Goal: Communication & Community: Answer question/provide support

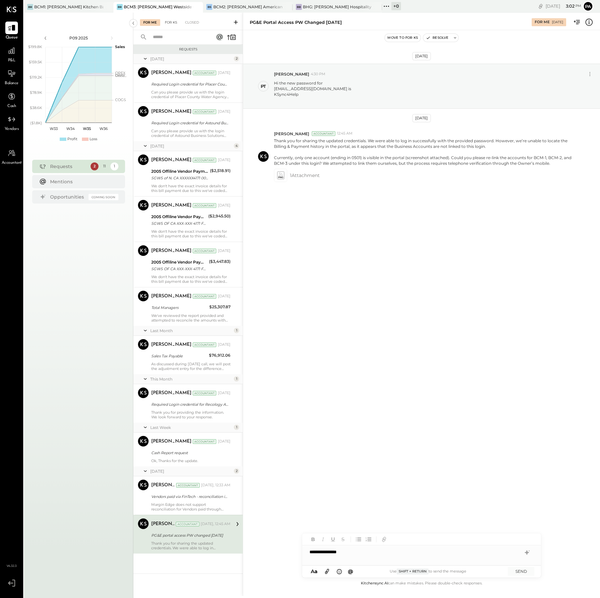
click at [170, 21] on div "For KS" at bounding box center [171, 22] width 19 height 7
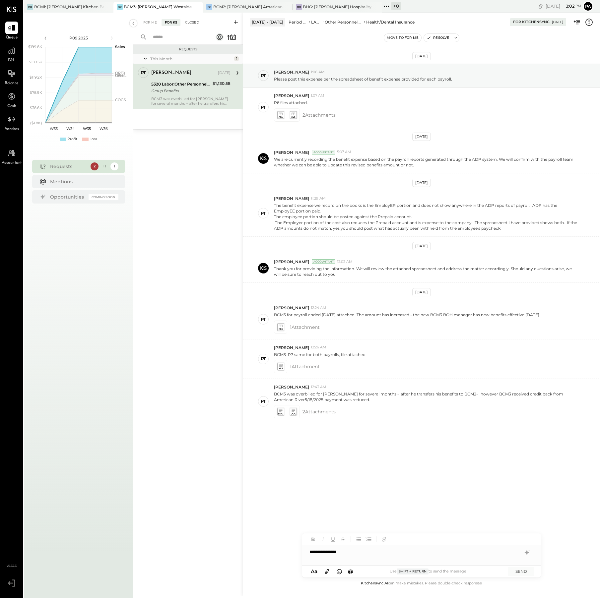
click at [189, 22] on div "Closed" at bounding box center [192, 22] width 21 height 7
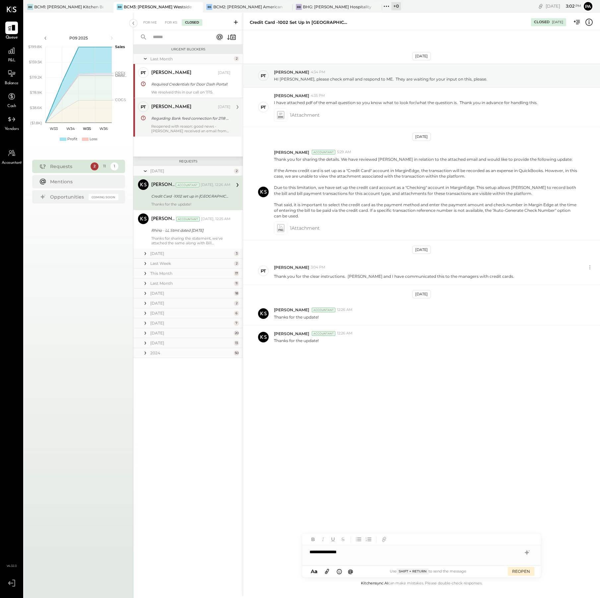
click at [206, 124] on div "Reopened with reason: good news - [PERSON_NAME] received an email from QBO that…" at bounding box center [190, 128] width 79 height 9
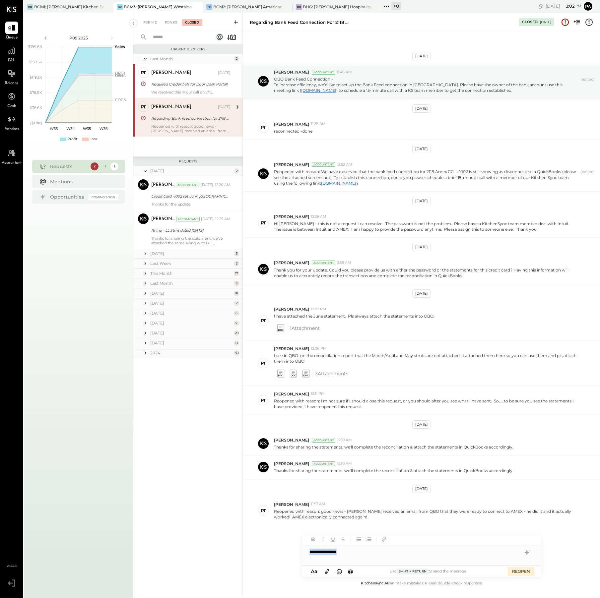
drag, startPoint x: 297, startPoint y: 552, endPoint x: 290, endPoint y: 552, distance: 7.3
click at [290, 552] on div "Regarding Bank feed connection for 2118 Amex CC# 1002 is expired. Closed [DATE]…" at bounding box center [421, 305] width 357 height 584
click at [168, 253] on div "[DATE]" at bounding box center [191, 254] width 82 height 6
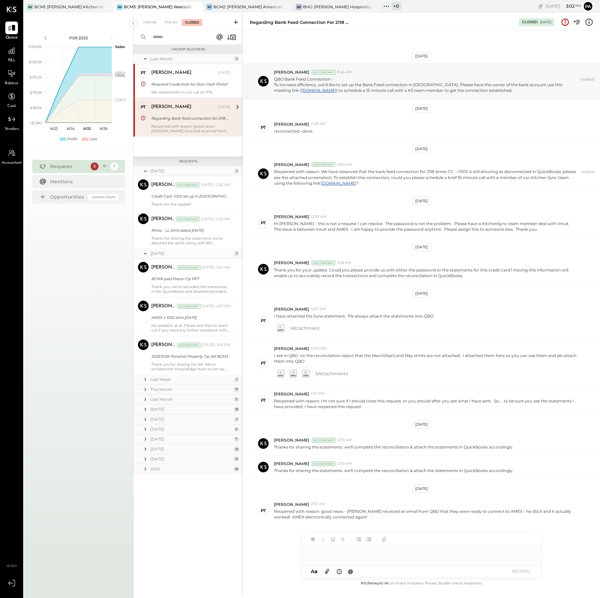
click at [168, 379] on div "Last Week" at bounding box center [191, 380] width 82 height 6
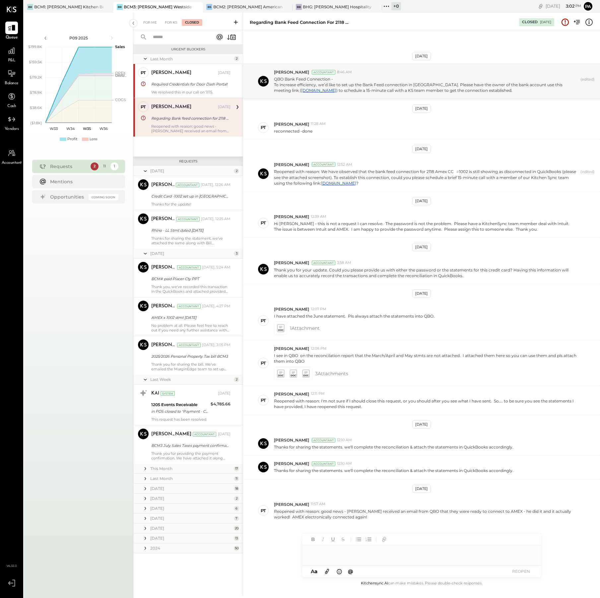
click at [166, 469] on div "This Month" at bounding box center [191, 469] width 82 height 6
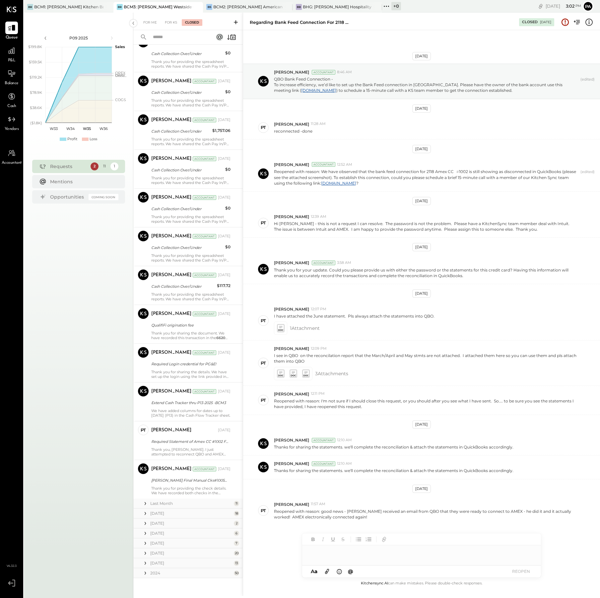
scroll to position [647, 0]
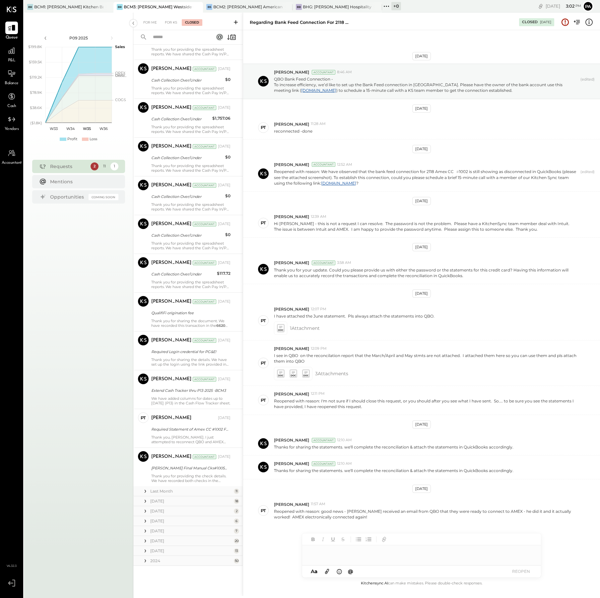
click at [172, 491] on div "Last Month" at bounding box center [191, 492] width 82 height 6
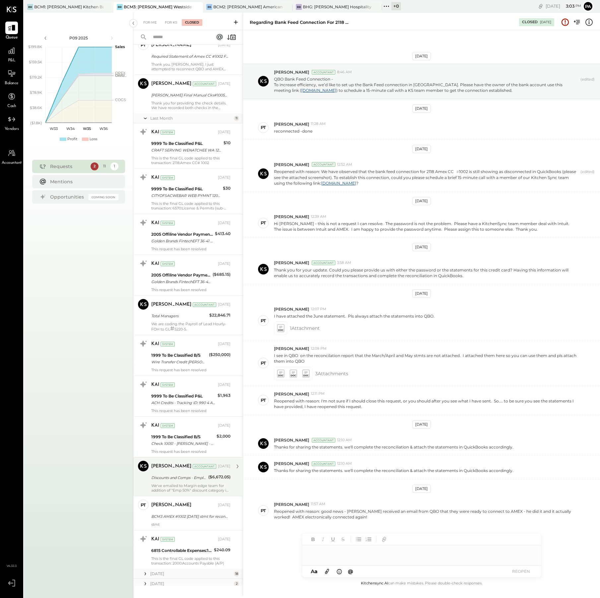
scroll to position [1093, 0]
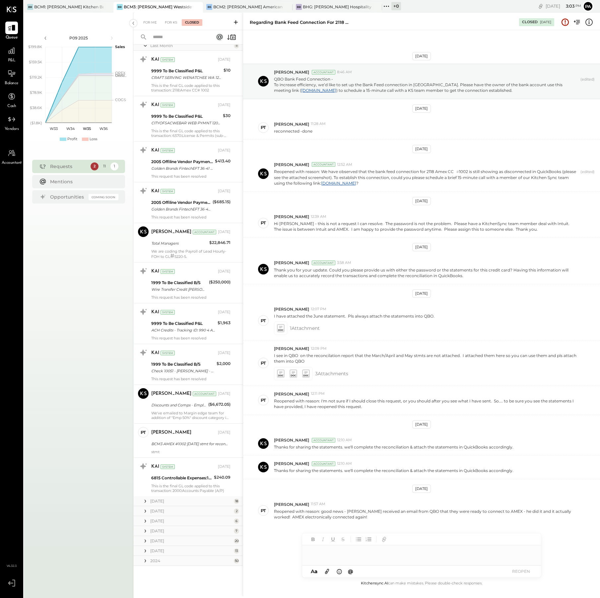
click at [164, 502] on div "[DATE]" at bounding box center [191, 502] width 82 height 6
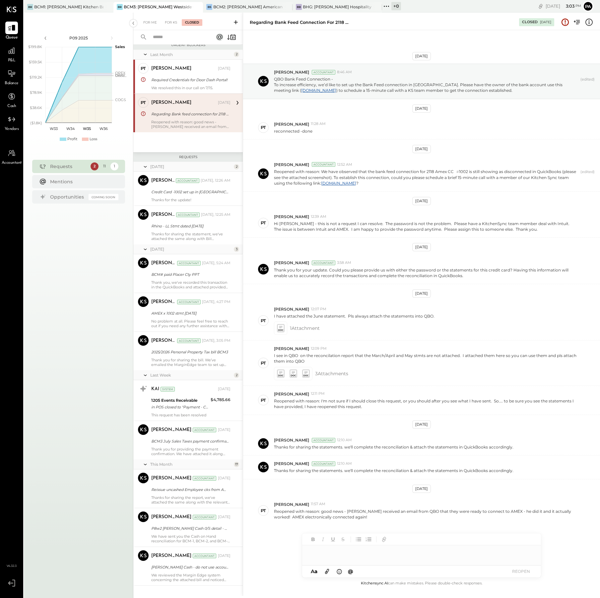
scroll to position [0, 0]
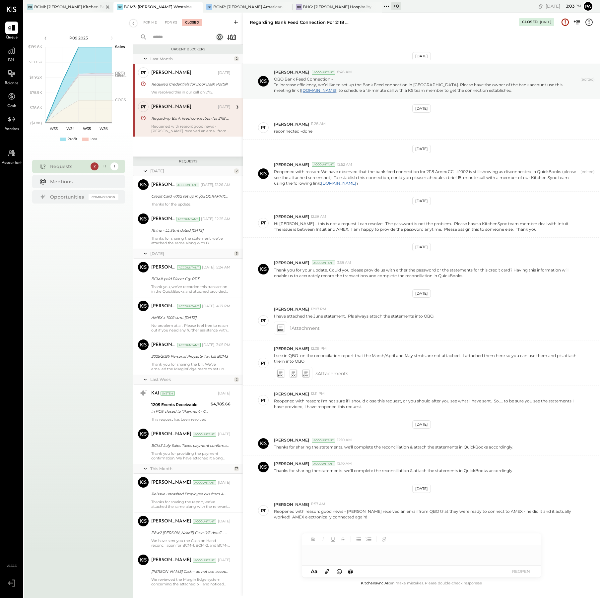
click at [68, 5] on div "BCM1: [PERSON_NAME] Kitchen Bar Market" at bounding box center [68, 7] width 69 height 6
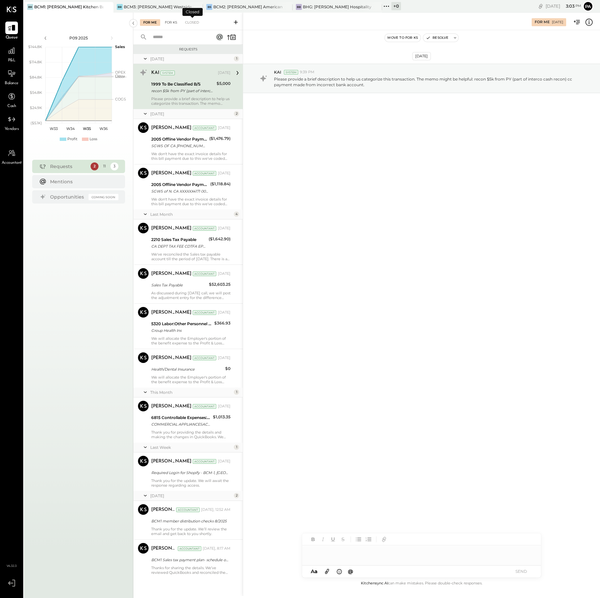
click at [172, 23] on div "For KS" at bounding box center [171, 22] width 19 height 7
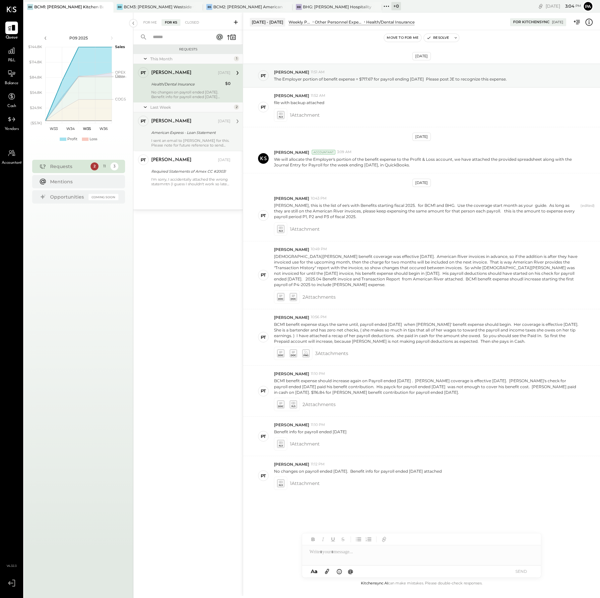
click at [201, 140] on div "I sent an email to [PERSON_NAME] for this. Please note for future reference to …" at bounding box center [190, 142] width 79 height 9
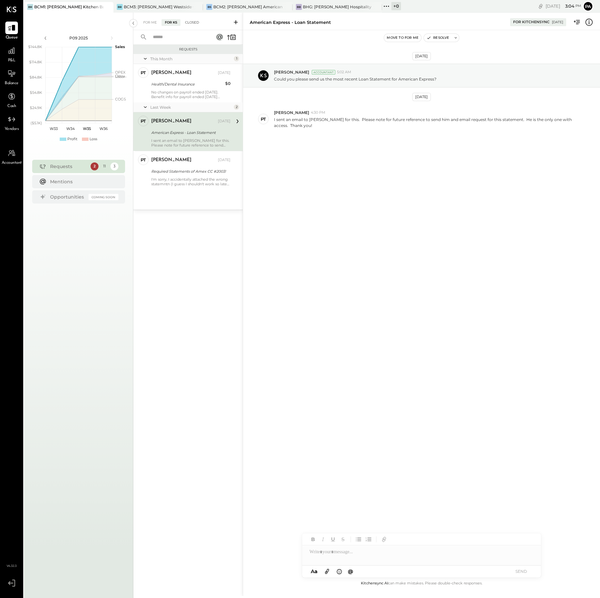
click at [193, 21] on div "Closed" at bounding box center [192, 22] width 21 height 7
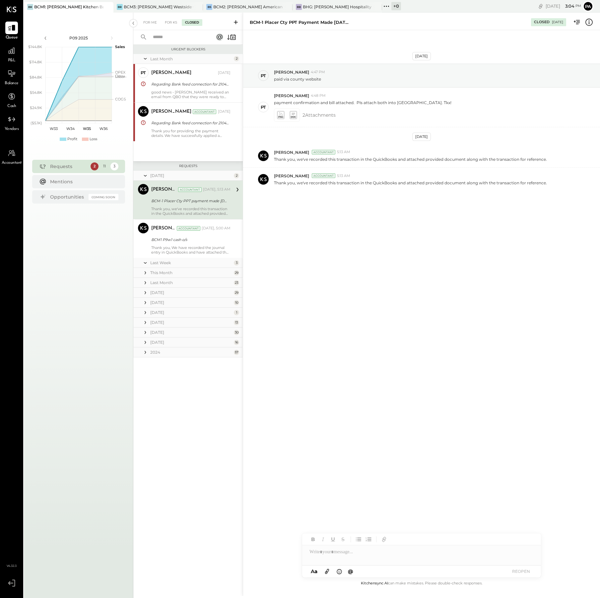
click at [169, 274] on div "This Month" at bounding box center [191, 273] width 82 height 6
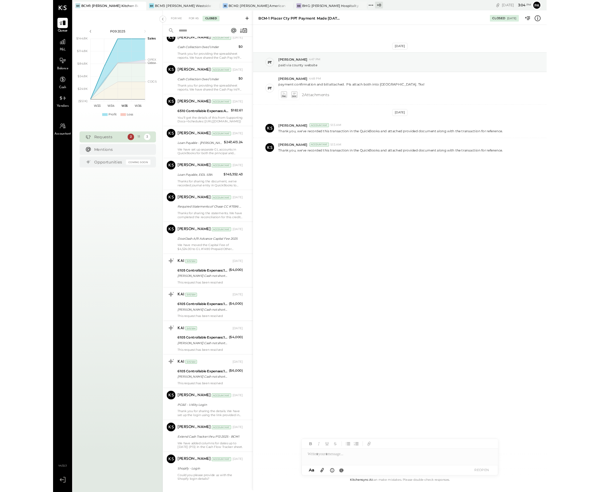
scroll to position [931, 0]
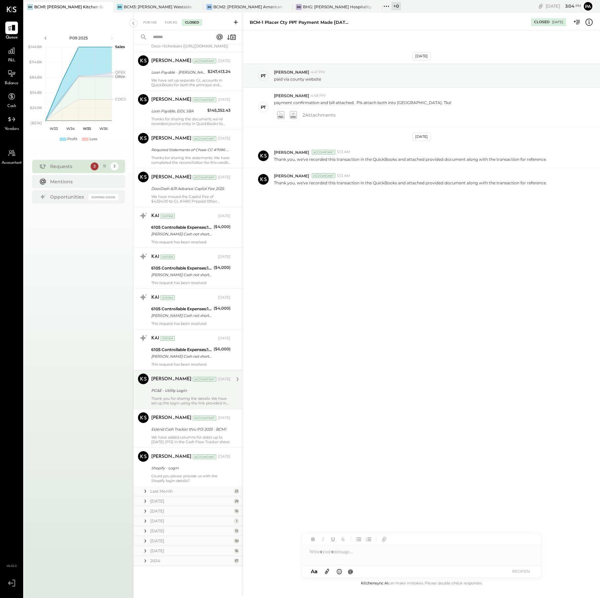
click at [201, 400] on div "Thank you for sharing the details. We have set up the login using the link prov…" at bounding box center [190, 400] width 79 height 9
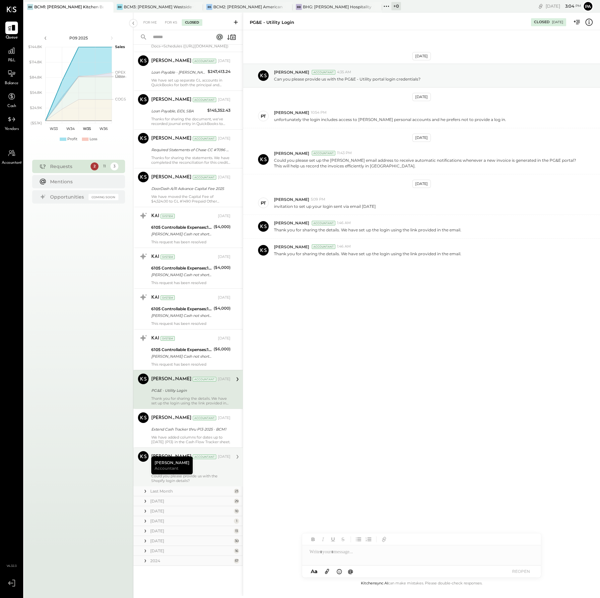
click at [206, 476] on div "Could you please provide us with the Shopify login details?" at bounding box center [190, 478] width 79 height 9
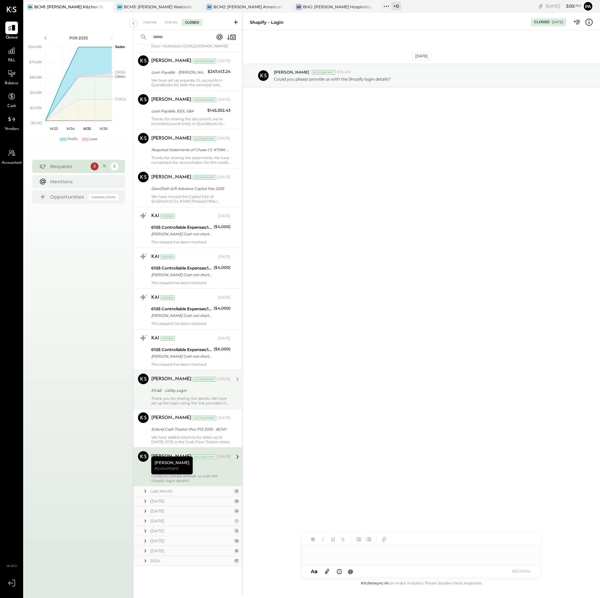
click at [336, 552] on div at bounding box center [421, 552] width 239 height 13
click at [186, 398] on div "Thank you for sharing the details. We have set up the login using the link prov…" at bounding box center [190, 400] width 79 height 9
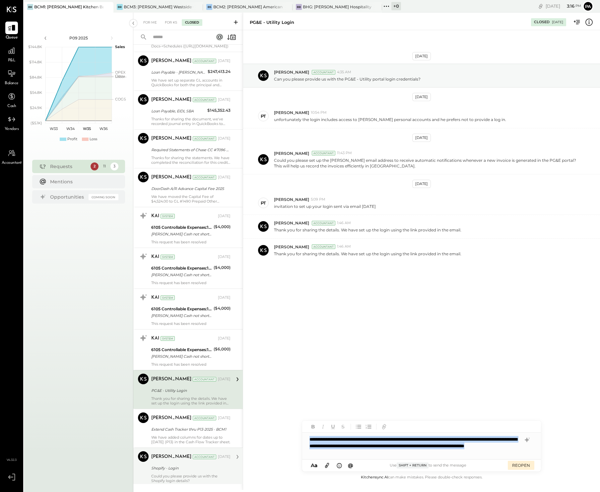
drag, startPoint x: 403, startPoint y: 453, endPoint x: 280, endPoint y: 436, distance: 124.3
click at [280, 436] on div "PG&E - Utility Login Closed [DATE] [DATE] [PERSON_NAME] Accountant 4:35 AM Can …" at bounding box center [421, 252] width 357 height 478
copy div "**********"
